Goal: Complete application form: Complete application form

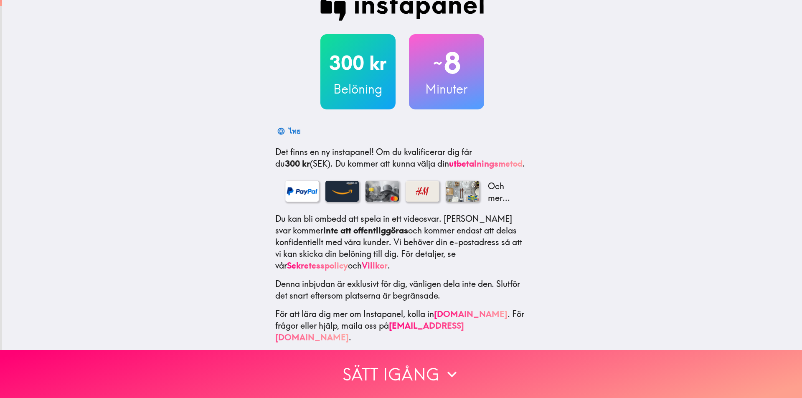
scroll to position [20, 0]
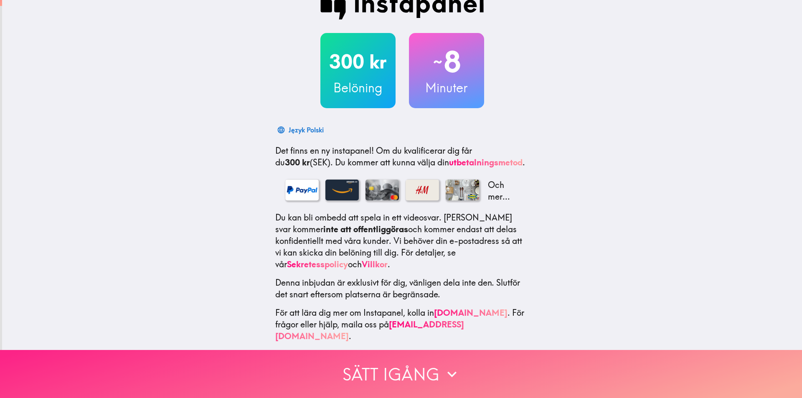
click at [454, 365] on icon "button" at bounding box center [452, 374] width 18 height 18
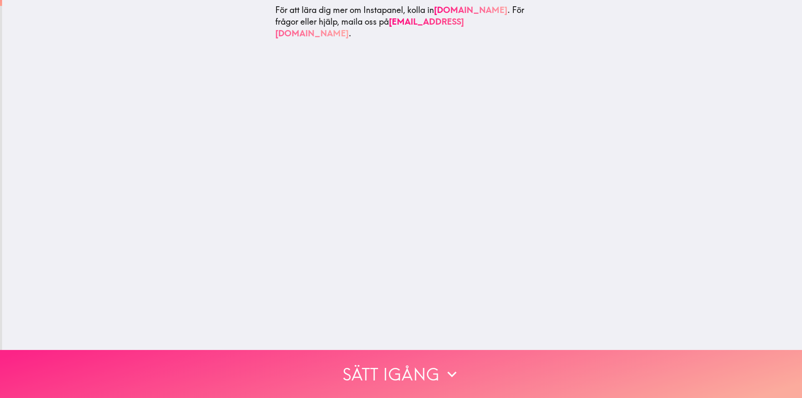
scroll to position [0, 0]
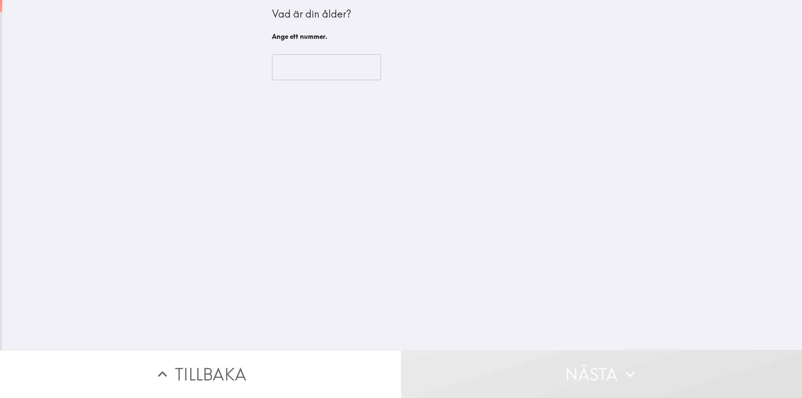
click at [313, 77] on input "number" at bounding box center [326, 67] width 109 height 26
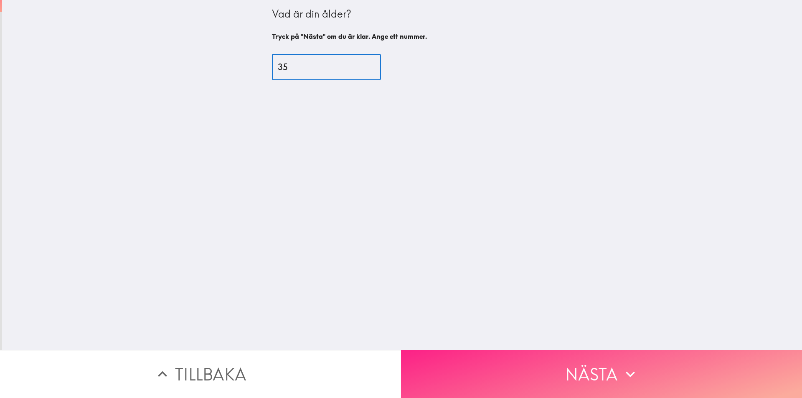
type input "35"
click at [547, 366] on button "Nästa" at bounding box center [601, 374] width 401 height 48
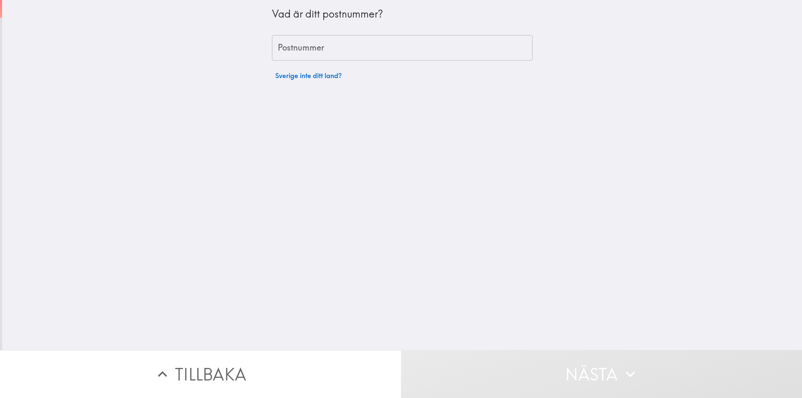
click at [310, 49] on input "Postnummer" at bounding box center [402, 48] width 261 height 26
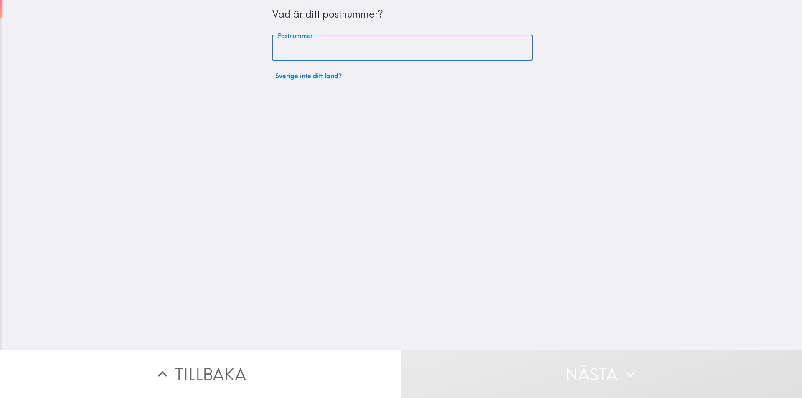
paste input "703 47"
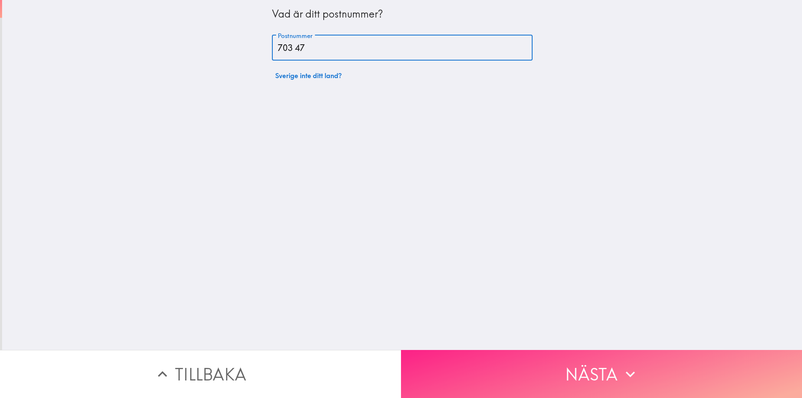
type input "703 47"
click at [499, 363] on button "Nästa" at bounding box center [601, 374] width 401 height 48
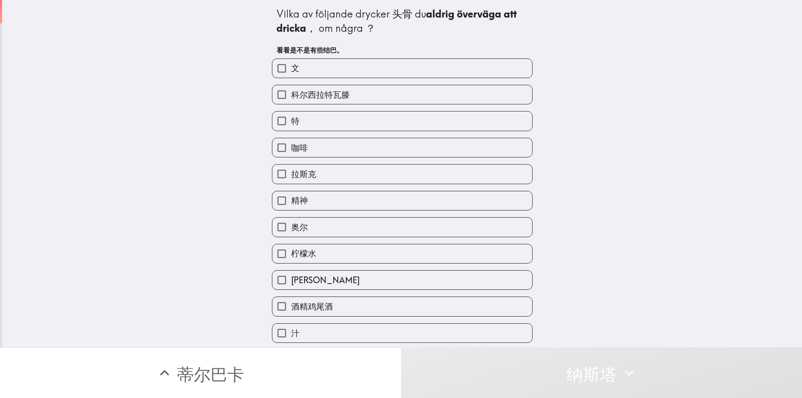
click at [671, 157] on div "Vilka av följande drycker 头骨 du aldrig överväga att dricka ， om några ？ 看看是不是有些…" at bounding box center [402, 174] width 800 height 348
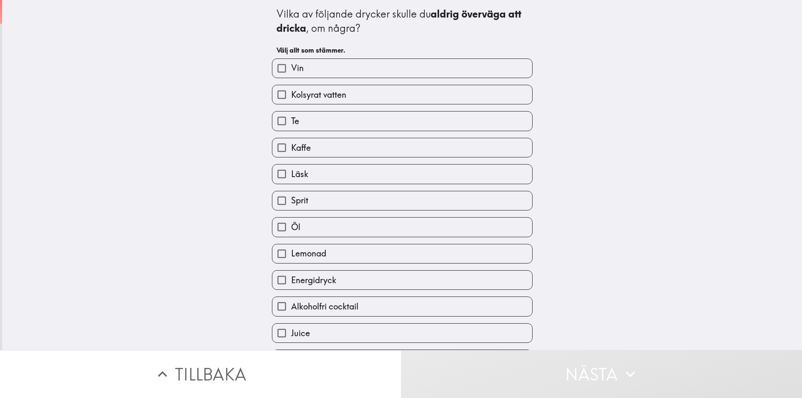
click at [634, 60] on div "Vilka av följande drycker skulle du aldrig överväga att dricka , om några? Välj…" at bounding box center [402, 175] width 800 height 350
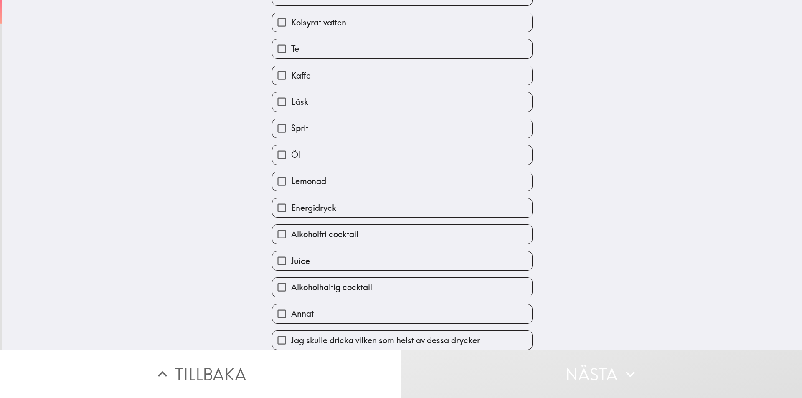
scroll to position [79, 0]
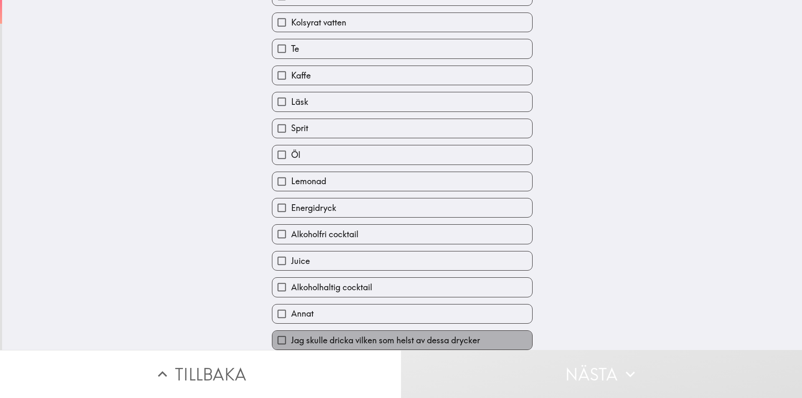
click at [391, 336] on span "Jag skulle dricka vilken som helst av dessa drycker" at bounding box center [385, 341] width 189 height 12
click at [291, 336] on input "Jag skulle dricka vilken som helst av dessa drycker" at bounding box center [281, 340] width 19 height 19
checkbox input "true"
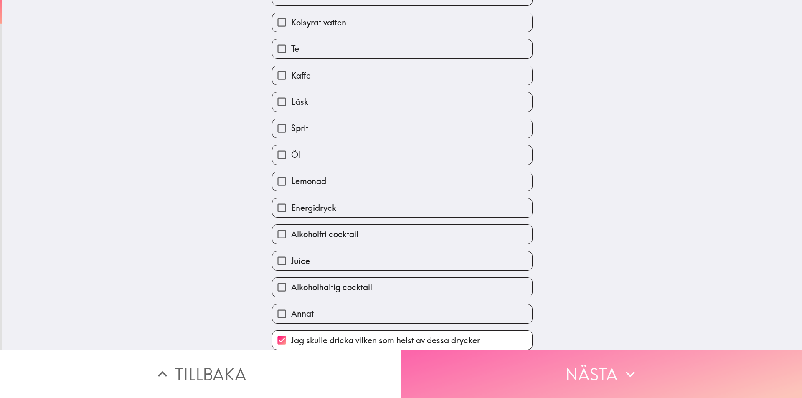
click at [498, 368] on button "Nästa" at bounding box center [601, 374] width 401 height 48
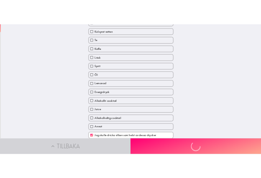
scroll to position [0, 0]
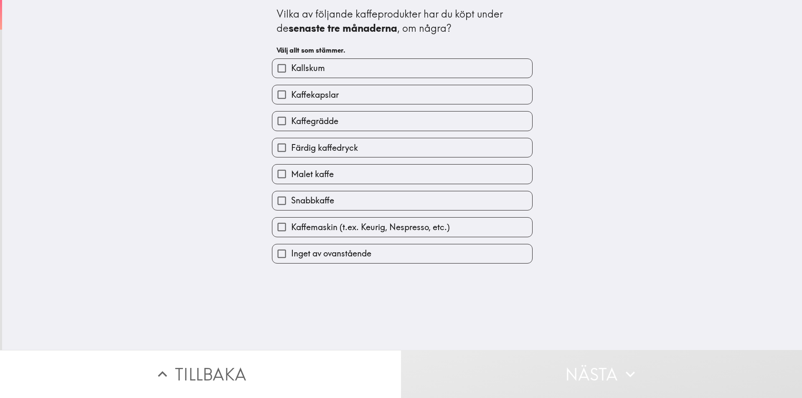
drag, startPoint x: 387, startPoint y: 201, endPoint x: 376, endPoint y: 177, distance: 26.4
click at [387, 201] on label "Snabbkaffe" at bounding box center [402, 200] width 260 height 19
click at [291, 201] on input "Snabbkaffe" at bounding box center [281, 200] width 19 height 19
checkbox input "true"
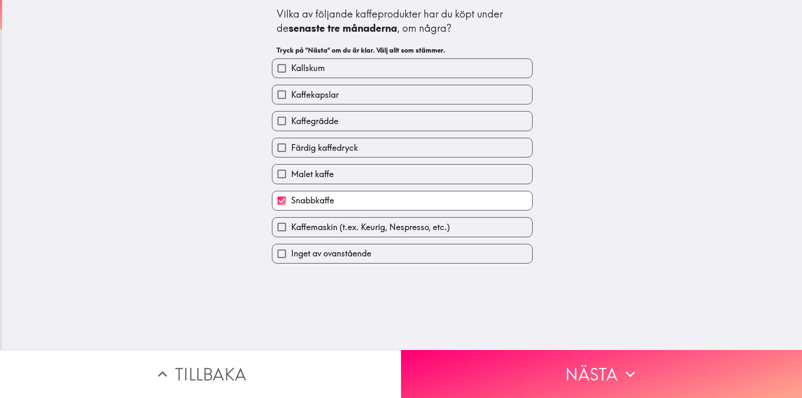
click at [376, 177] on label "Malet kaffe" at bounding box center [402, 174] width 260 height 19
click at [291, 177] on input "Malet kaffe" at bounding box center [281, 174] width 19 height 19
checkbox input "true"
drag, startPoint x: 373, startPoint y: 150, endPoint x: 374, endPoint y: 135, distance: 15.0
click at [373, 149] on label "Färdig kaffedryck" at bounding box center [402, 147] width 260 height 19
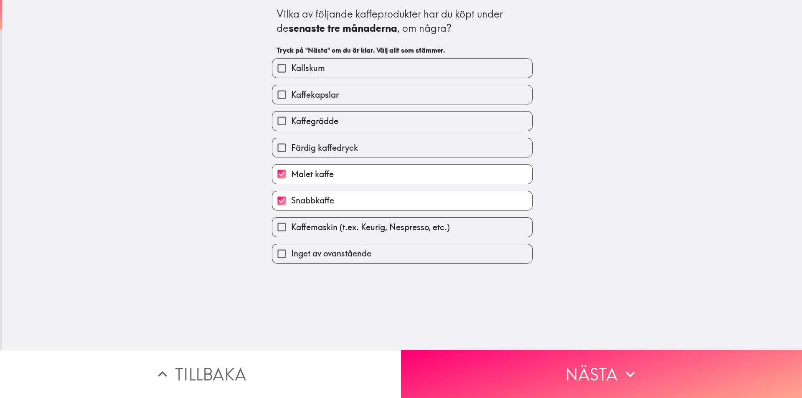
click at [291, 149] on input "Färdig kaffedryck" at bounding box center [281, 147] width 19 height 19
checkbox input "true"
drag, startPoint x: 376, startPoint y: 122, endPoint x: 376, endPoint y: 113, distance: 8.8
click at [376, 119] on label "Kaffegrädde" at bounding box center [402, 121] width 260 height 19
click at [291, 119] on input "Kaffegrädde" at bounding box center [281, 121] width 19 height 19
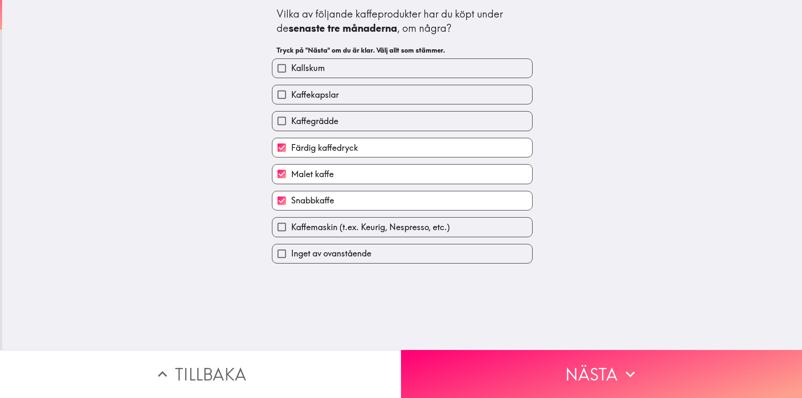
checkbox input "true"
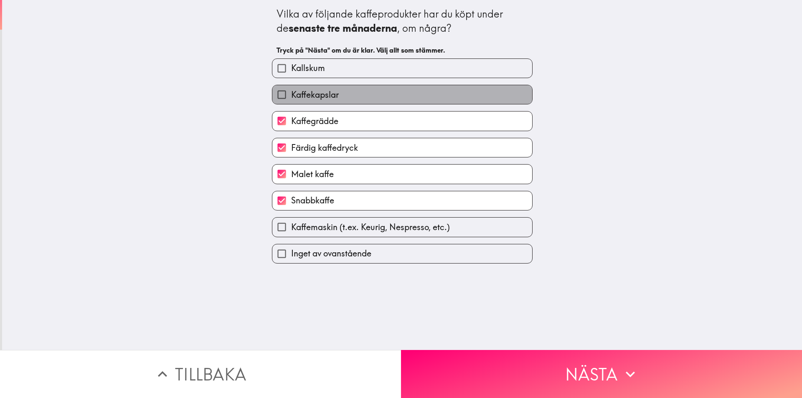
drag, startPoint x: 376, startPoint y: 94, endPoint x: 376, endPoint y: 62, distance: 31.7
click at [376, 94] on label "Kaffekapslar" at bounding box center [402, 94] width 260 height 19
click at [291, 94] on input "Kaffekapslar" at bounding box center [281, 94] width 19 height 19
checkbox input "true"
click at [376, 62] on label "Kallskum" at bounding box center [402, 68] width 260 height 19
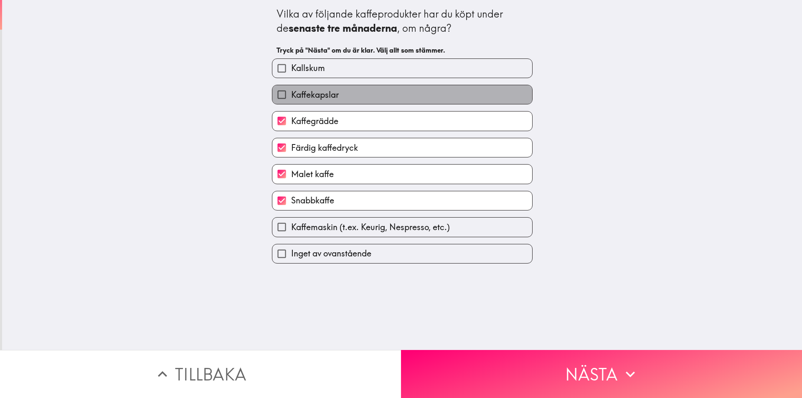
click at [291, 62] on input "Kallskum" at bounding box center [281, 68] width 19 height 19
checkbox input "true"
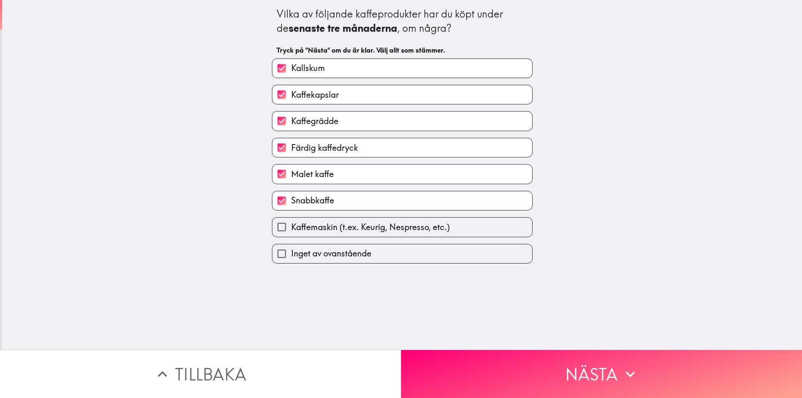
drag, startPoint x: 367, startPoint y: 224, endPoint x: 477, endPoint y: 318, distance: 144.9
click at [371, 226] on span "Kaffemaskin (t.ex. Keurig, Nespresso, etc.)" at bounding box center [370, 227] width 159 height 12
click at [291, 226] on input "Kaffemaskin (t.ex. Keurig, Nespresso, etc.)" at bounding box center [281, 227] width 19 height 19
checkbox input "true"
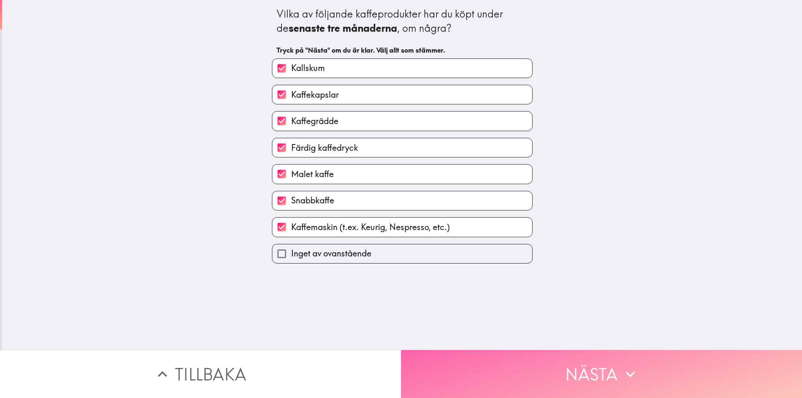
click at [508, 378] on button "Nästa" at bounding box center [601, 374] width 401 height 48
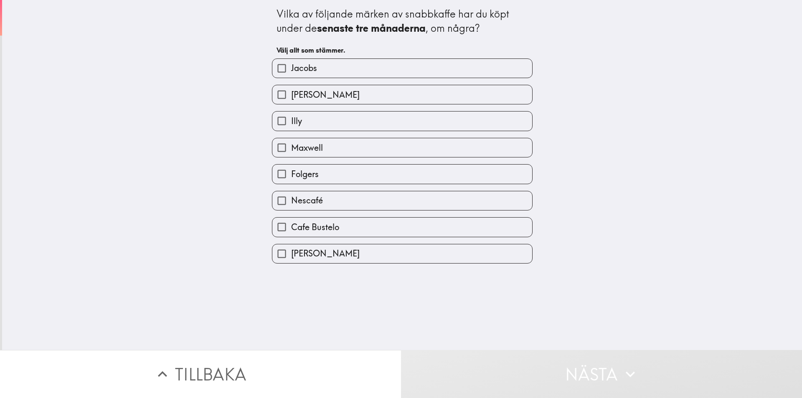
drag, startPoint x: 352, startPoint y: 123, endPoint x: 352, endPoint y: 110, distance: 13.4
click at [352, 123] on label "Illy" at bounding box center [402, 121] width 260 height 19
click at [291, 123] on input "Illy" at bounding box center [281, 121] width 19 height 19
checkbox input "true"
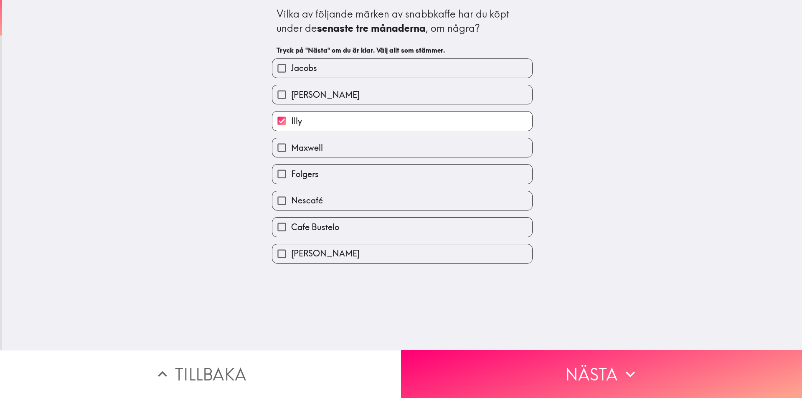
click at [351, 90] on label "[PERSON_NAME]" at bounding box center [402, 94] width 260 height 19
click at [291, 90] on input "[PERSON_NAME]" at bounding box center [281, 94] width 19 height 19
checkbox input "true"
click at [350, 69] on label "Jacobs" at bounding box center [402, 68] width 260 height 19
click at [291, 69] on input "Jacobs" at bounding box center [281, 68] width 19 height 19
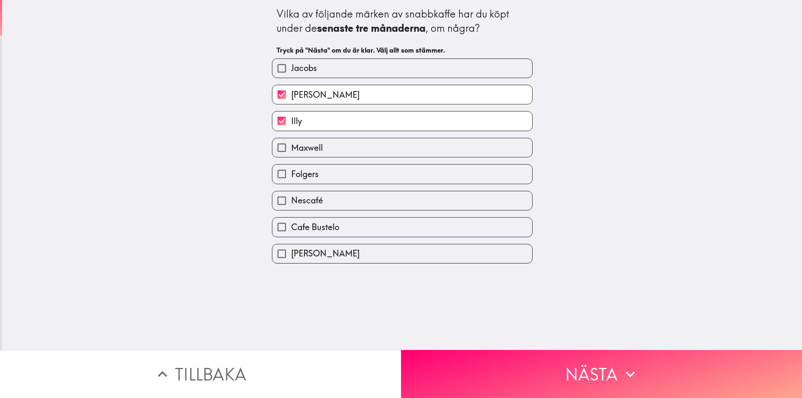
checkbox input "true"
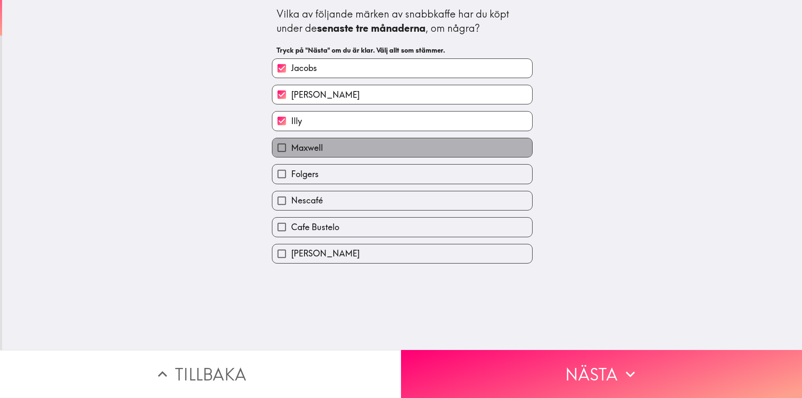
click at [359, 147] on label "Maxwell" at bounding box center [402, 147] width 260 height 19
click at [291, 147] on input "Maxwell" at bounding box center [281, 147] width 19 height 19
checkbox input "true"
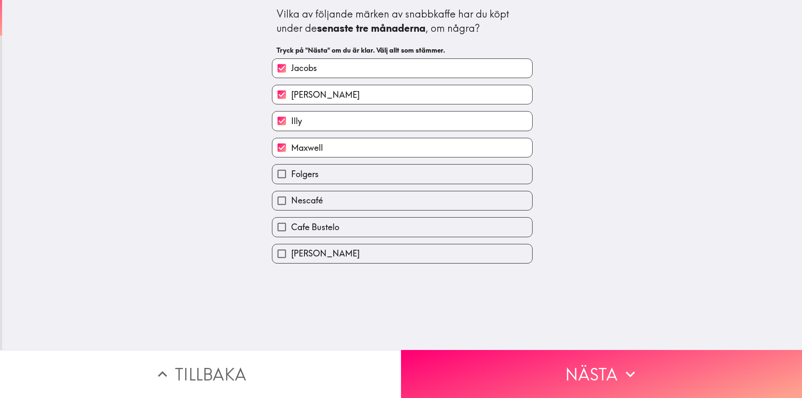
click at [350, 191] on label "Nescafé" at bounding box center [402, 200] width 260 height 19
click at [291, 191] on input "Nescafé" at bounding box center [281, 200] width 19 height 19
checkbox input "true"
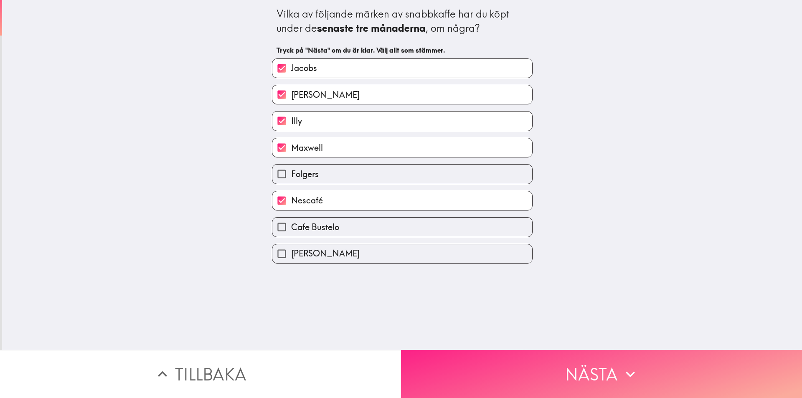
click at [560, 373] on button "Nästa" at bounding box center [601, 374] width 401 height 48
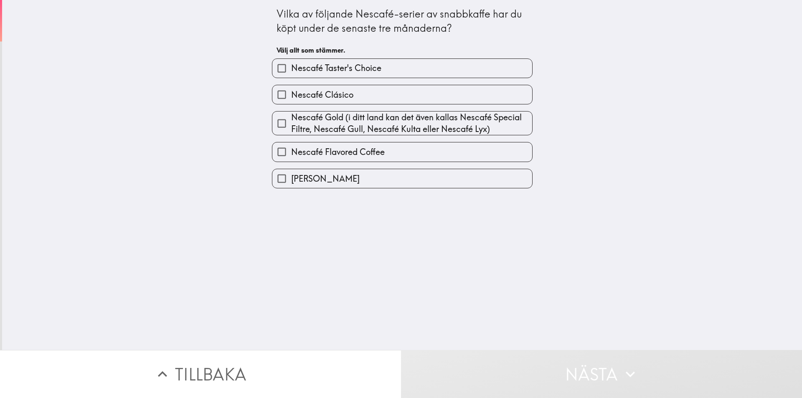
click at [348, 150] on span "Nescafé Flavored Coffee" at bounding box center [338, 152] width 94 height 12
click at [291, 150] on input "Nescafé Flavored Coffee" at bounding box center [281, 151] width 19 height 19
checkbox input "true"
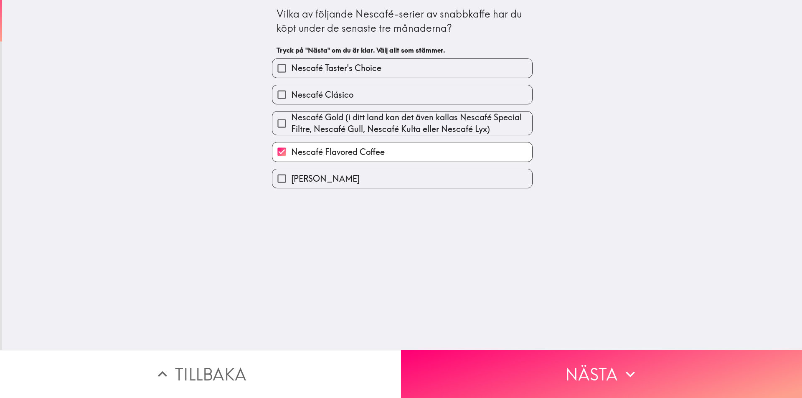
drag, startPoint x: 353, startPoint y: 119, endPoint x: 353, endPoint y: 115, distance: 4.6
click at [353, 118] on span "Nescafé Gold (i ditt land kan det även kallas Nescafé Special Filtre, Nescafé G…" at bounding box center [411, 123] width 241 height 23
click at [291, 118] on input "Nescafé Gold (i ditt land kan det även kallas Nescafé Special Filtre, Nescafé G…" at bounding box center [281, 123] width 19 height 19
checkbox input "true"
click at [357, 84] on div "Nescafé Clásico" at bounding box center [398, 91] width 267 height 26
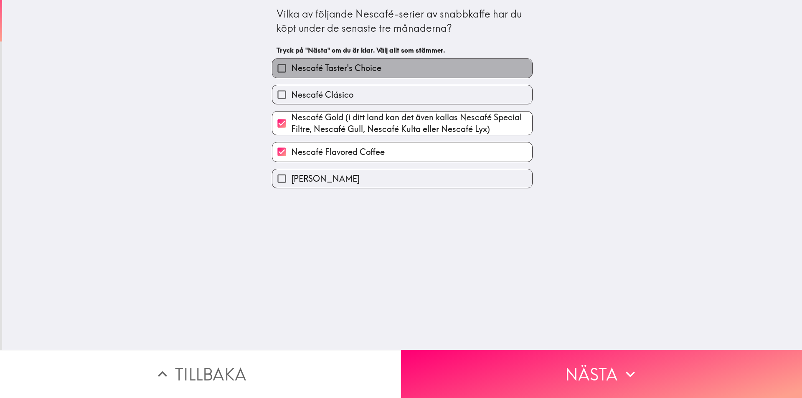
click at [357, 70] on span "Nescafé Taster's Choice" at bounding box center [336, 68] width 90 height 12
click at [291, 70] on input "Nescafé Taster's Choice" at bounding box center [281, 68] width 19 height 19
checkbox input "true"
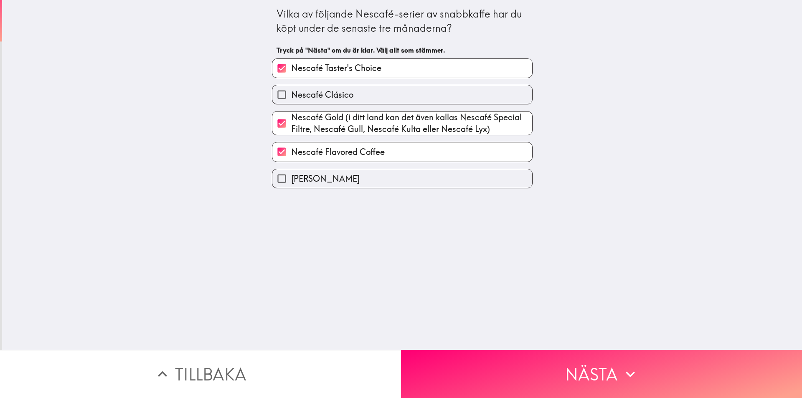
click at [360, 92] on label "Nescafé Clásico" at bounding box center [402, 94] width 260 height 19
click at [291, 92] on input "Nescafé Clásico" at bounding box center [281, 94] width 19 height 19
checkbox input "true"
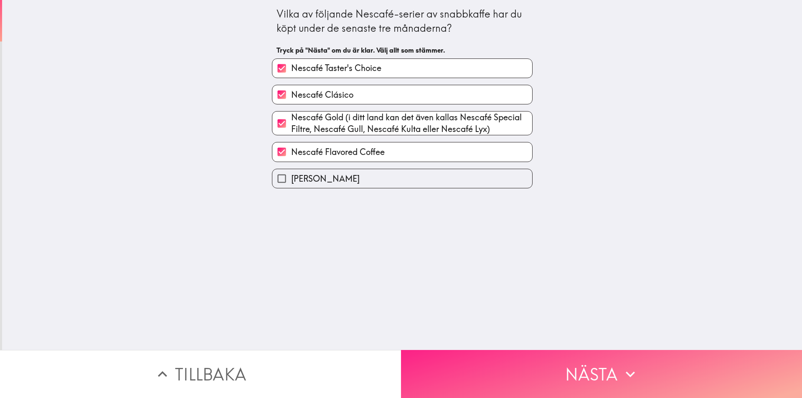
click at [524, 375] on button "Nästa" at bounding box center [601, 374] width 401 height 48
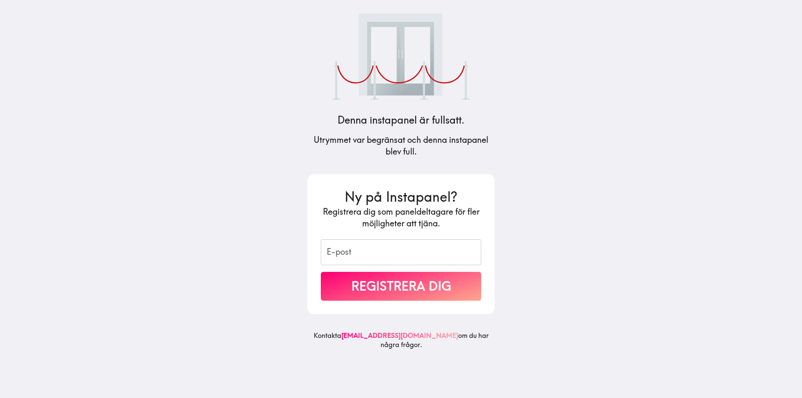
click at [723, 41] on main "Denna instapanel är fullsatt. Utrymmet var begränsat och denna instapanel blev …" at bounding box center [401, 199] width 802 height 398
